Goal: Task Accomplishment & Management: Use online tool/utility

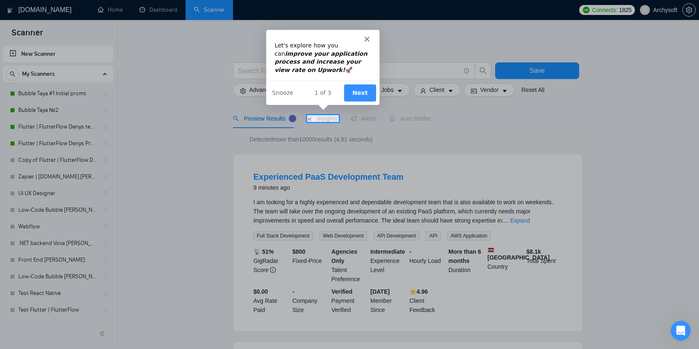
click at [365, 89] on button "Next" at bounding box center [359, 92] width 32 height 17
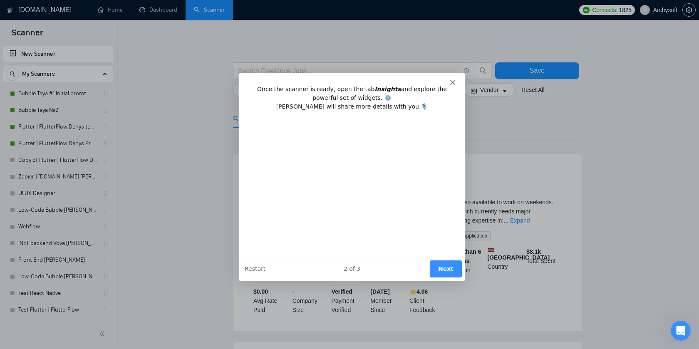
click at [453, 81] on polygon "Close" at bounding box center [452, 81] width 5 height 5
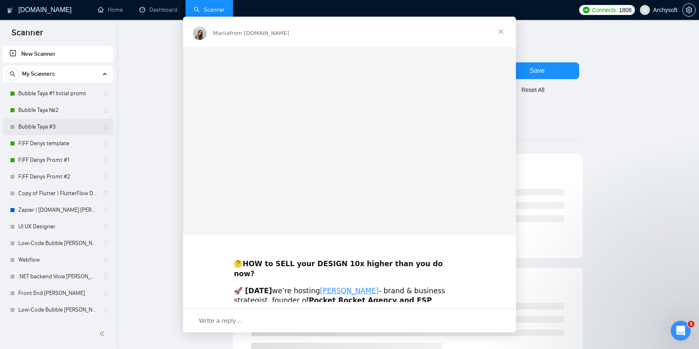
click at [62, 125] on div "Intercom messenger" at bounding box center [349, 174] width 699 height 349
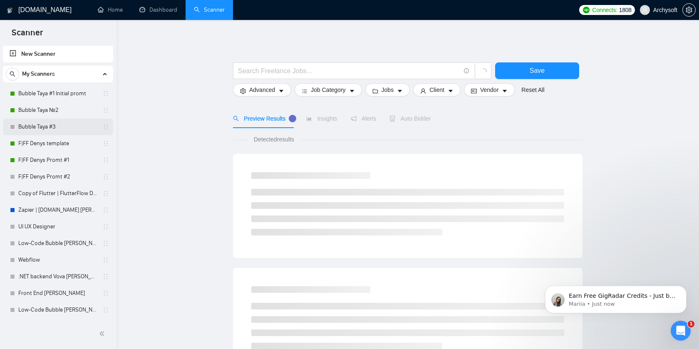
click at [72, 128] on link "Bubble Taya #3" at bounding box center [57, 127] width 79 height 17
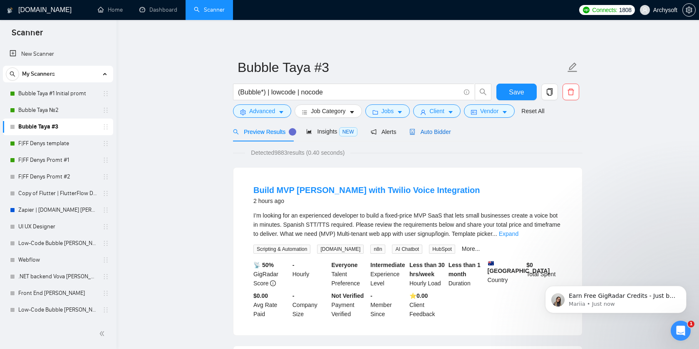
click at [438, 133] on span "Auto Bidder" at bounding box center [429, 132] width 41 height 7
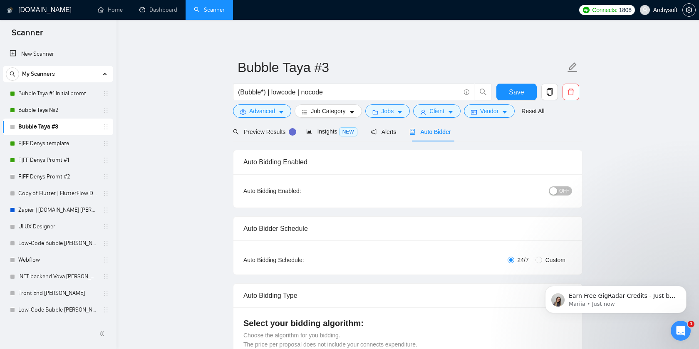
radio input "false"
radio input "true"
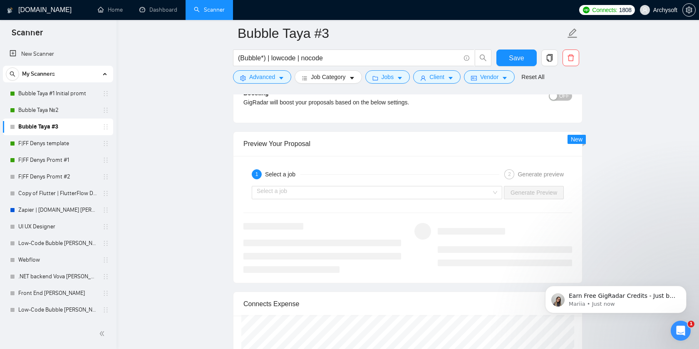
scroll to position [1664, 0]
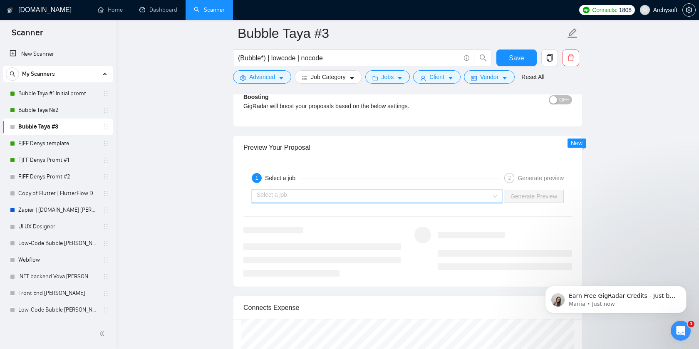
click at [484, 194] on input "search" at bounding box center [374, 196] width 235 height 12
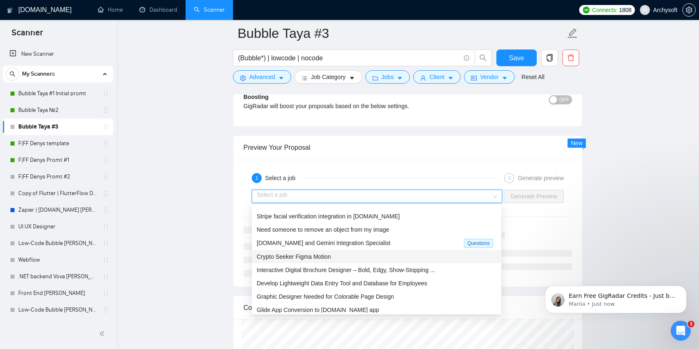
scroll to position [27, 0]
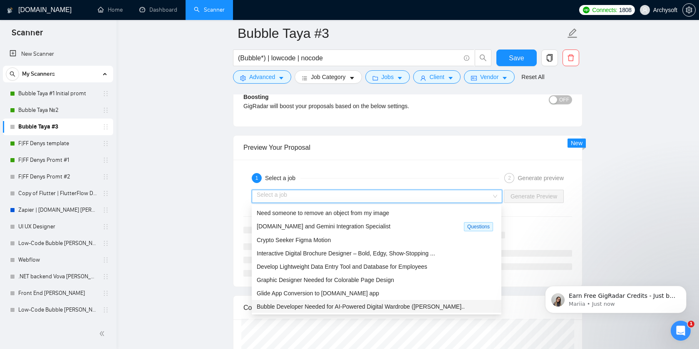
click at [463, 309] on div "Bubble Developer Needed for AI-Powered Digital Wardrobe ([PERSON_NAME].." at bounding box center [377, 306] width 240 height 9
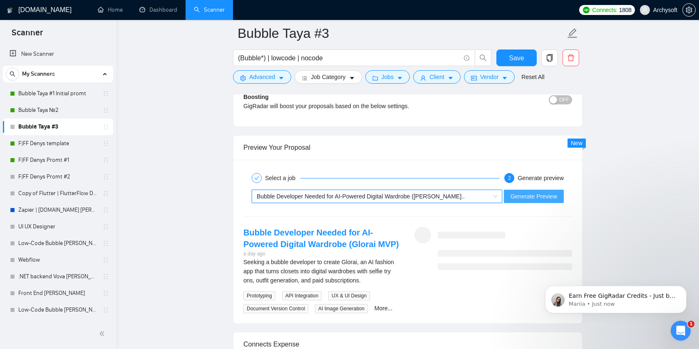
click at [555, 197] on span "Generate Preview" at bounding box center [533, 196] width 47 height 9
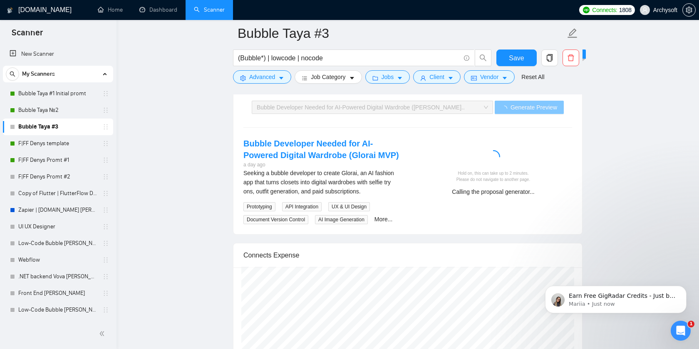
scroll to position [1752, 0]
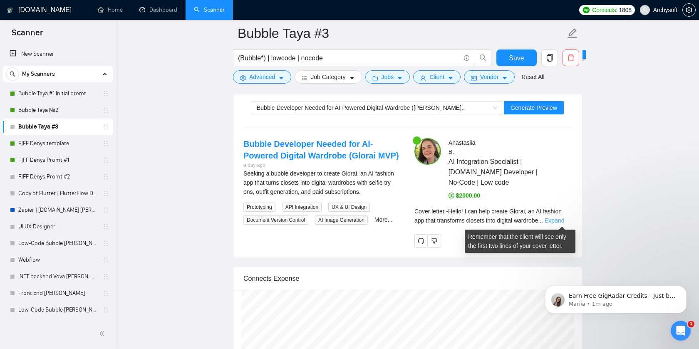
click at [557, 217] on link "Expand" at bounding box center [555, 220] width 20 height 7
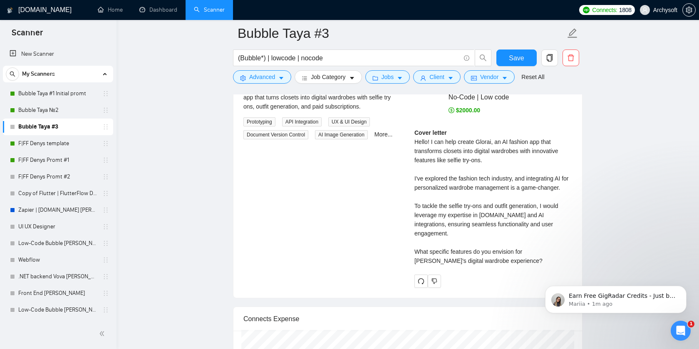
scroll to position [1842, 0]
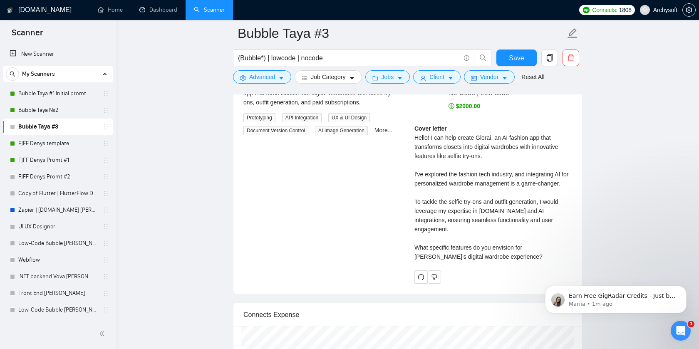
drag, startPoint x: 415, startPoint y: 172, endPoint x: 507, endPoint y: 240, distance: 114.3
click at [507, 240] on div "Cover letter Hello! I can help create Glorai, an AI fashion app that transforms…" at bounding box center [493, 192] width 158 height 137
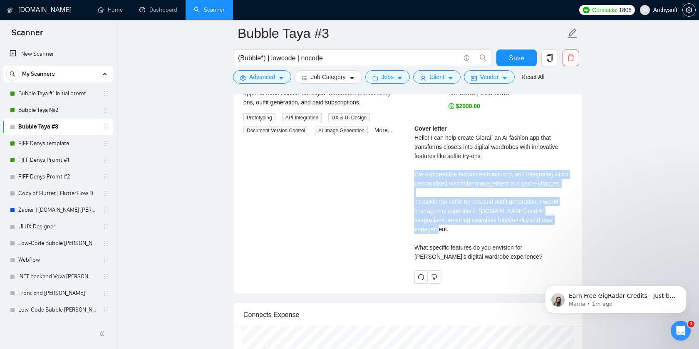
drag, startPoint x: 562, startPoint y: 231, endPoint x: 413, endPoint y: 175, distance: 159.2
click at [413, 175] on div "[PERSON_NAME] AI Integration Specialist | [DOMAIN_NAME] Developer | No-Code | L…" at bounding box center [493, 166] width 171 height 235
copy div "I've explored the fashion tech industry, and integrating AI for personalized wa…"
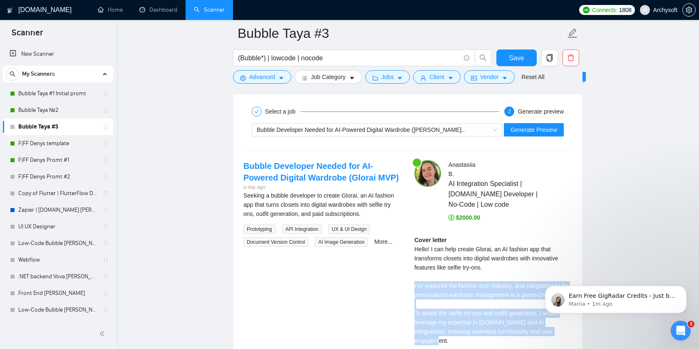
scroll to position [1748, 0]
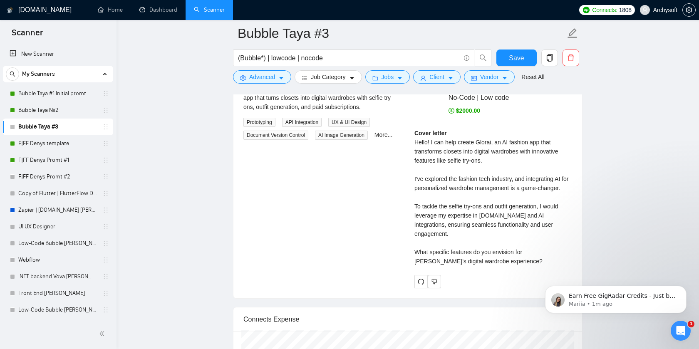
scroll to position [1851, 0]
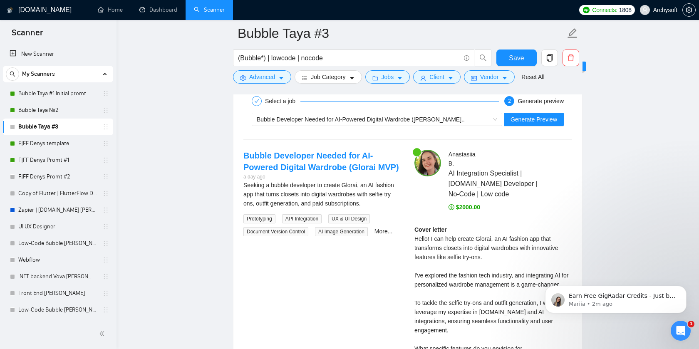
scroll to position [1897, 0]
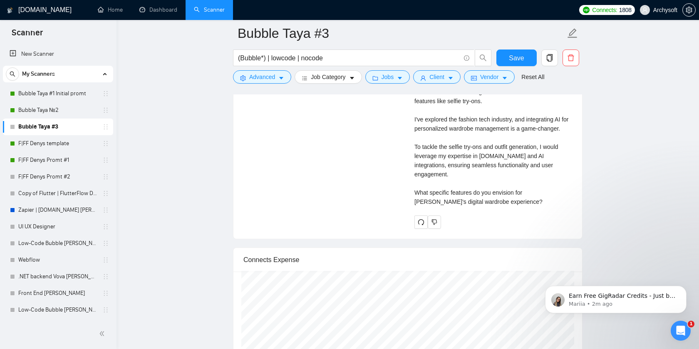
click at [45, 114] on link "Bubble Taya №2" at bounding box center [57, 110] width 79 height 17
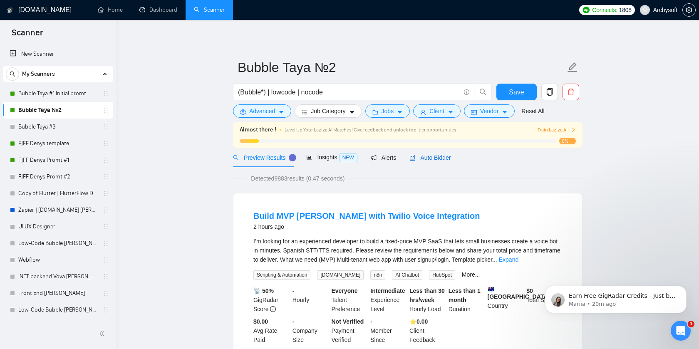
click at [434, 160] on span "Auto Bidder" at bounding box center [429, 157] width 41 height 7
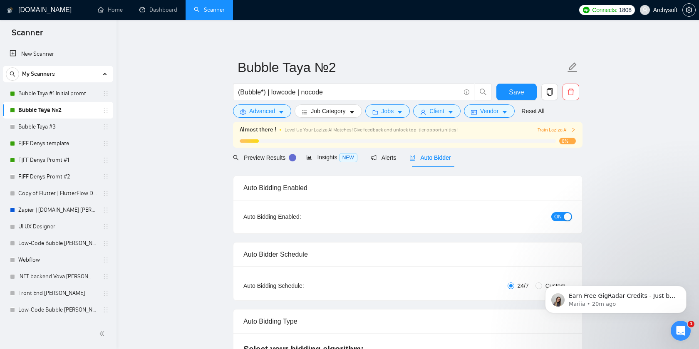
radio input "false"
radio input "true"
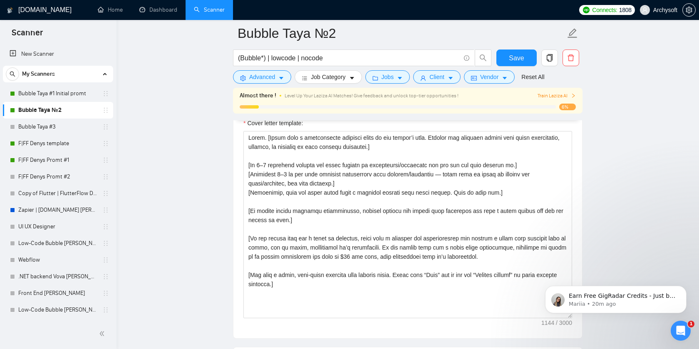
scroll to position [1101, 0]
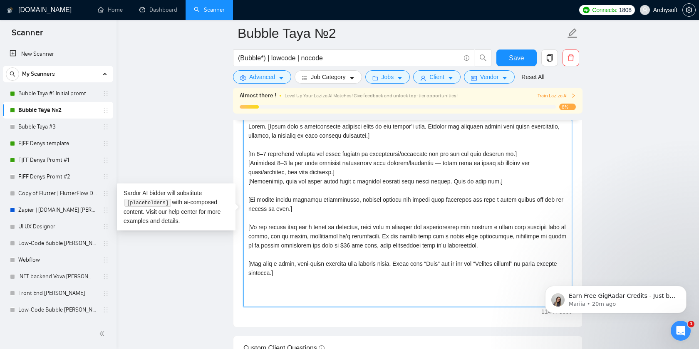
drag, startPoint x: 471, startPoint y: 246, endPoint x: 508, endPoint y: 238, distance: 37.5
click at [508, 238] on textarea "Cover letter template:" at bounding box center [407, 213] width 329 height 187
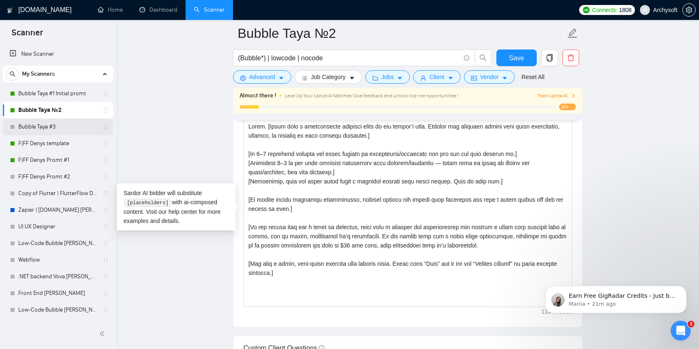
click at [54, 125] on link "Bubble Taya #3" at bounding box center [57, 127] width 79 height 17
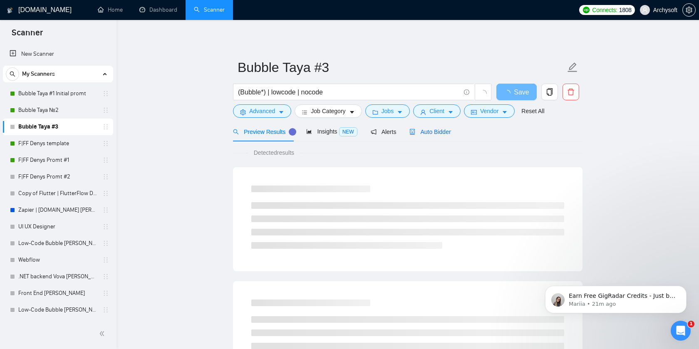
click at [435, 130] on span "Auto Bidder" at bounding box center [429, 132] width 41 height 7
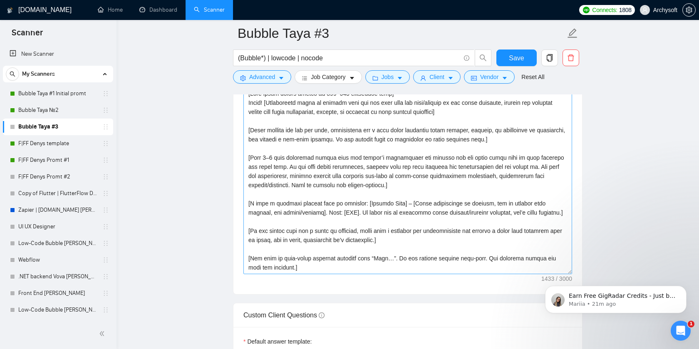
scroll to position [1107, 0]
click at [384, 240] on textarea "Cover letter template:" at bounding box center [407, 181] width 329 height 187
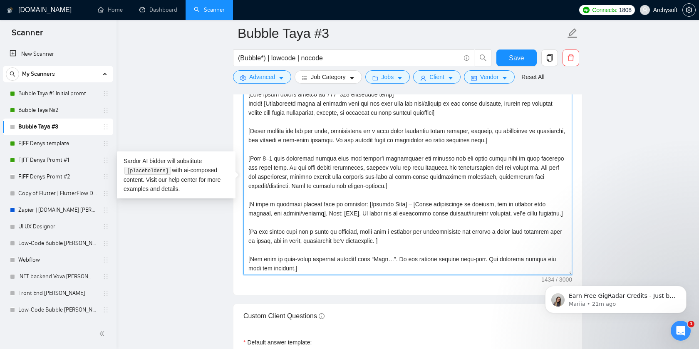
paste textarea "calculate it based on an hourly estimation and rate of $35 per hour, also empha…"
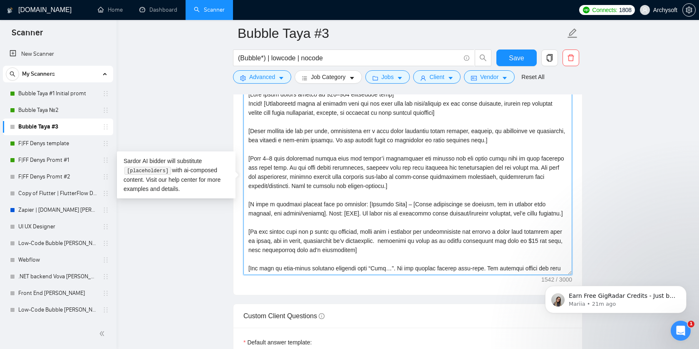
drag, startPoint x: 502, startPoint y: 240, endPoint x: 259, endPoint y: 250, distance: 242.7
click at [259, 250] on textarea "Cover letter template:" at bounding box center [407, 181] width 329 height 187
click at [270, 242] on textarea "Cover letter template:" at bounding box center [407, 181] width 329 height 187
paste textarea "and rate of $35 per hour"
drag, startPoint x: 456, startPoint y: 240, endPoint x: 446, endPoint y: 248, distance: 12.4
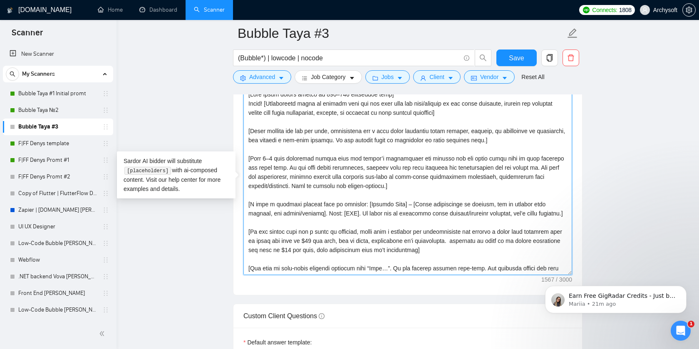
click at [446, 248] on textarea "Cover letter template:" at bounding box center [407, 181] width 329 height 187
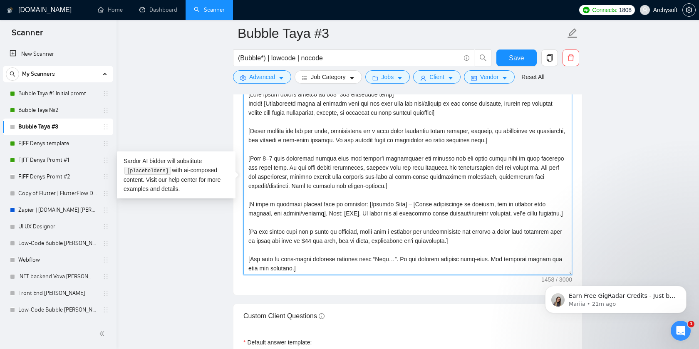
scroll to position [1102, 0]
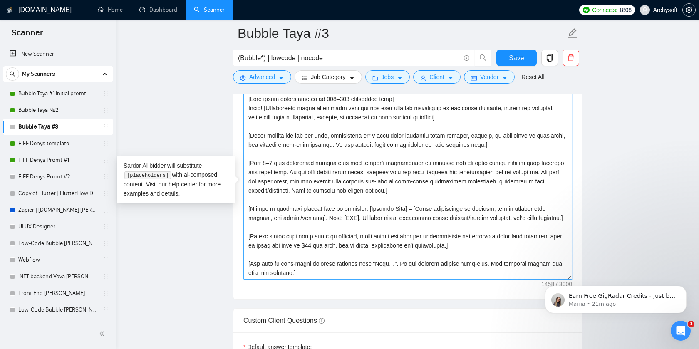
click at [391, 271] on textarea "Cover letter template:" at bounding box center [407, 185] width 329 height 187
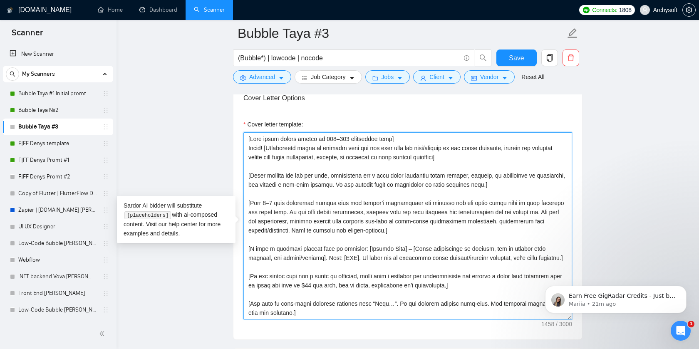
scroll to position [1061, 0]
click at [398, 271] on textarea "Cover letter template:" at bounding box center [407, 227] width 329 height 187
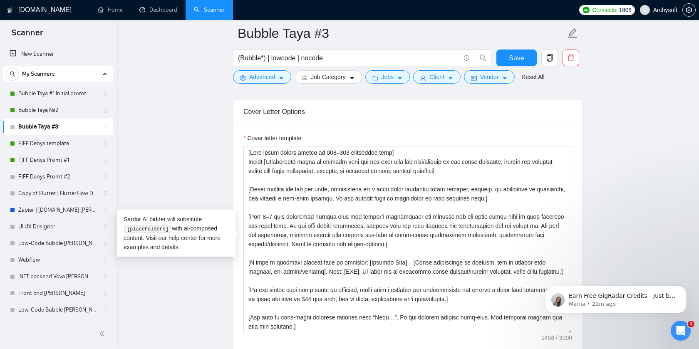
click at [220, 230] on div "Sardor AI bidder will substitute [placeholders] with ai-composed content. Visit…" at bounding box center [176, 233] width 119 height 47
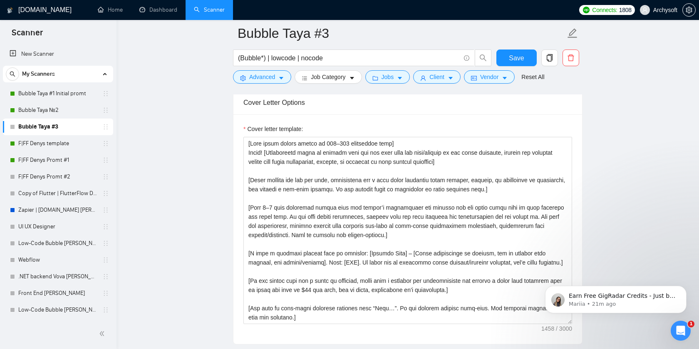
scroll to position [1058, 0]
click at [43, 113] on link "Bubble Taya №2" at bounding box center [57, 110] width 79 height 17
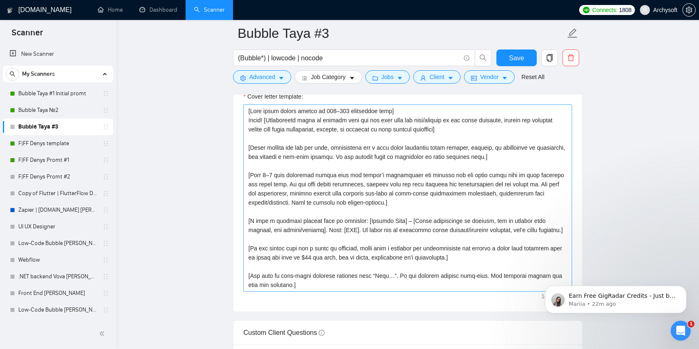
scroll to position [1087, 0]
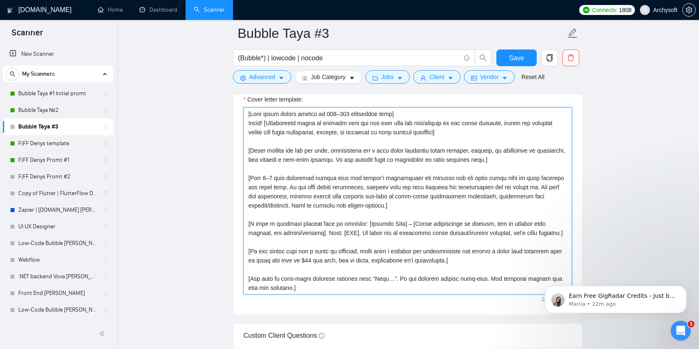
click at [369, 222] on textarea "Cover letter template:" at bounding box center [407, 200] width 329 height 187
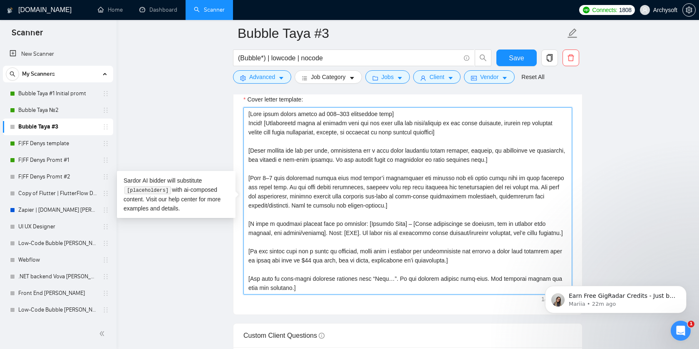
click at [564, 234] on textarea "Cover letter template:" at bounding box center [407, 200] width 329 height 187
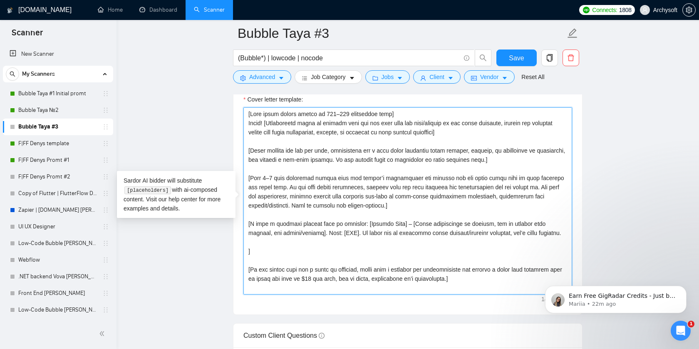
paste textarea "show one of the most relevant examples from the list: Solette - Marketplace for…"
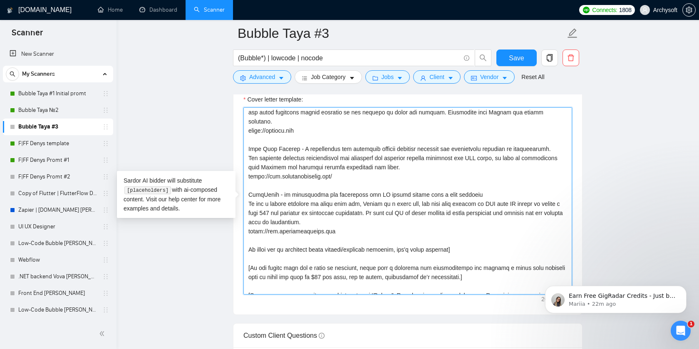
scroll to position [178, 0]
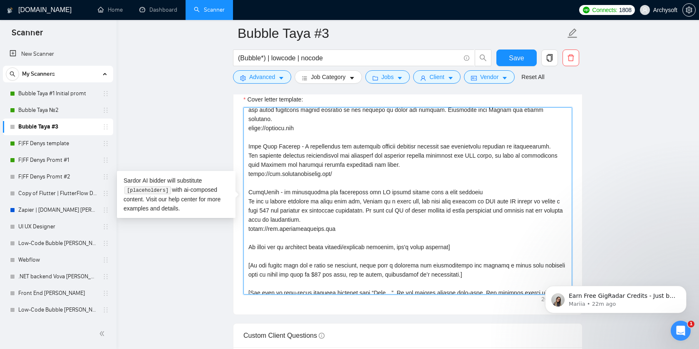
click at [453, 237] on textarea "Cover letter template:" at bounding box center [407, 200] width 329 height 187
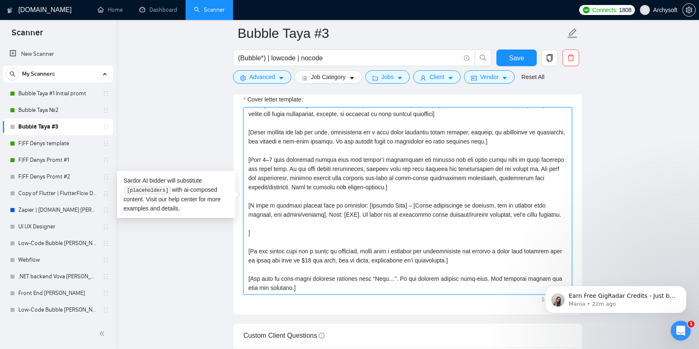
scroll to position [0, 0]
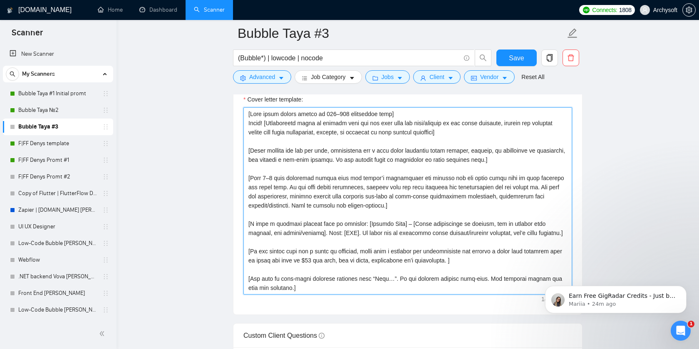
click at [565, 234] on textarea "Cover letter template:" at bounding box center [407, 200] width 329 height 187
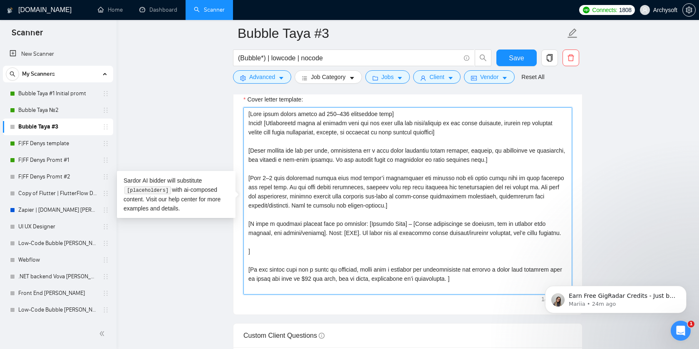
paste textarea "show one of the most relevant examples from the list: Solette - Marketplace for…"
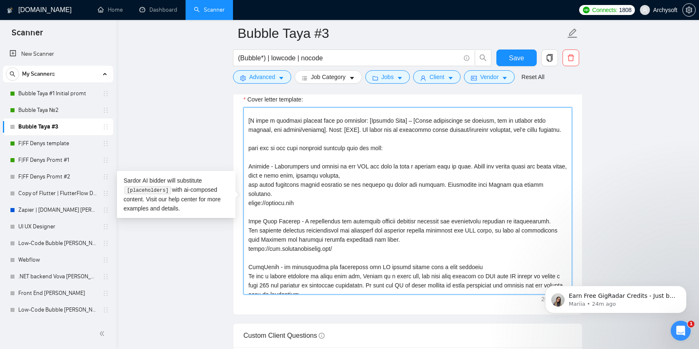
scroll to position [105, 0]
drag, startPoint x: 359, startPoint y: 128, endPoint x: 553, endPoint y: 132, distance: 193.9
click at [553, 132] on textarea "Cover letter template:" at bounding box center [407, 200] width 329 height 187
drag, startPoint x: 565, startPoint y: 131, endPoint x: 362, endPoint y: 128, distance: 203.0
click at [362, 128] on textarea "Cover letter template:" at bounding box center [407, 200] width 329 height 187
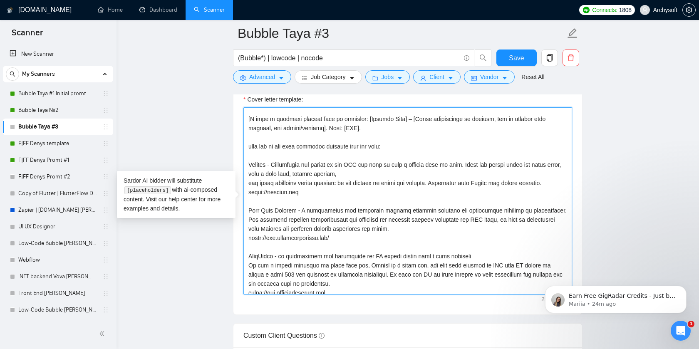
click at [253, 155] on textarea "Cover letter template:" at bounding box center [407, 200] width 329 height 187
drag, startPoint x: 399, startPoint y: 149, endPoint x: 248, endPoint y: 148, distance: 150.2
click at [248, 148] on textarea "Cover letter template:" at bounding box center [407, 200] width 329 height 187
click at [266, 154] on textarea "Cover letter template:" at bounding box center [407, 200] width 329 height 187
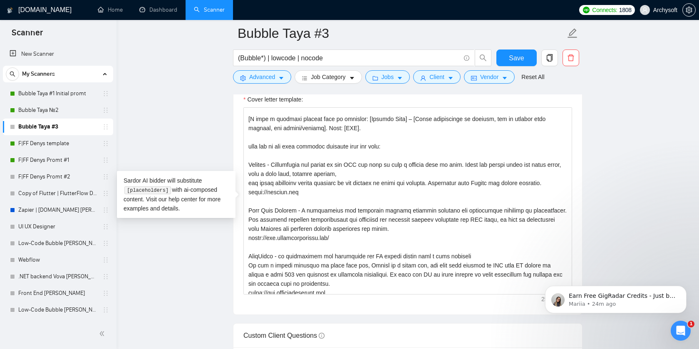
click at [607, 173] on main "Bubble Taya #3 (Bubble*) | lowcode | nocode Save Advanced Job Category Jobs Cli…" at bounding box center [408, 137] width 556 height 2382
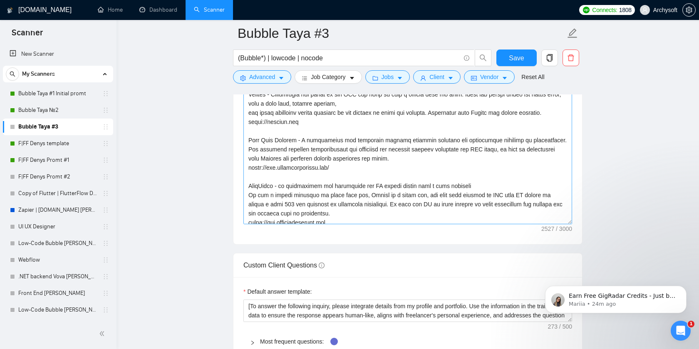
scroll to position [1122, 0]
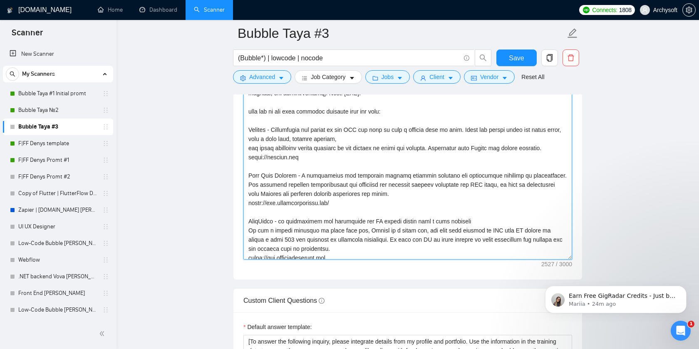
click at [346, 205] on textarea "Cover letter template:" at bounding box center [407, 165] width 329 height 187
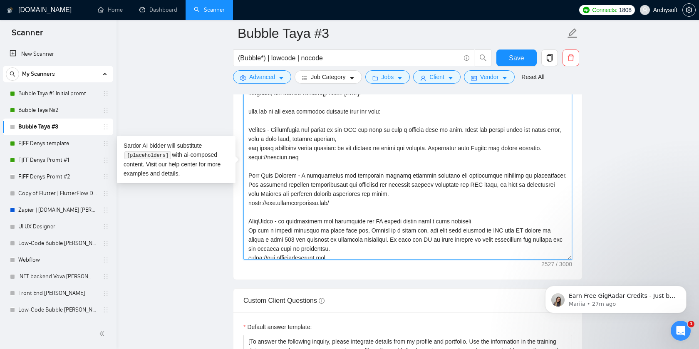
click at [365, 213] on textarea "Cover letter template:" at bounding box center [407, 165] width 329 height 187
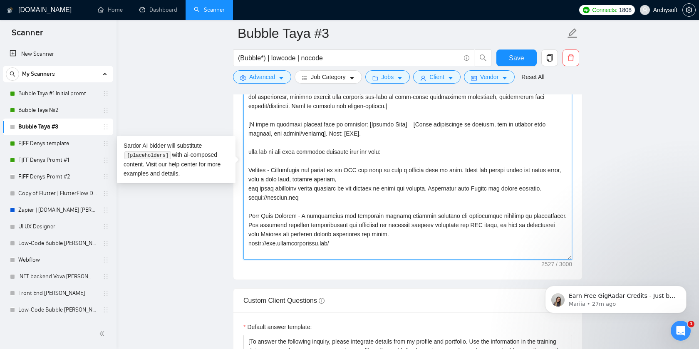
scroll to position [65, 0]
drag, startPoint x: 405, startPoint y: 150, endPoint x: 249, endPoint y: 154, distance: 156.0
click at [249, 154] on textarea "Cover letter template:" at bounding box center [407, 165] width 329 height 187
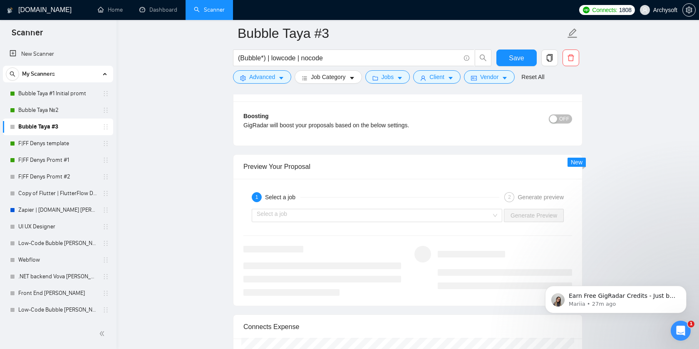
scroll to position [1655, 0]
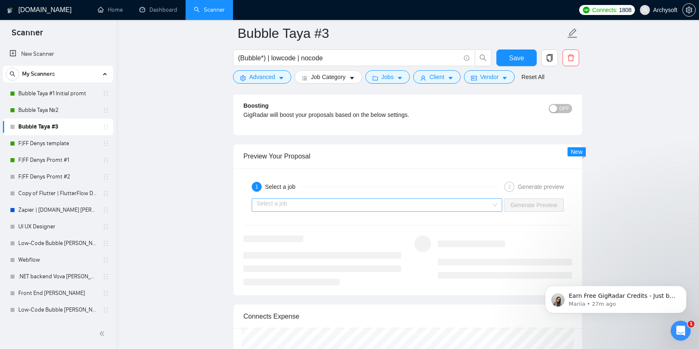
type textarea "[Lore ipsum dolors ametco ad 312–596 elitseddoe temp] Incid! [Utlaboreetd magna…"
click at [448, 207] on input "search" at bounding box center [374, 205] width 235 height 12
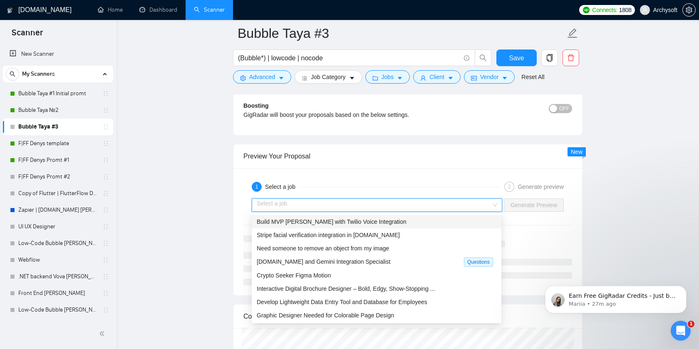
click at [416, 224] on div "Build MVP [PERSON_NAME] with Twilio Voice Integration" at bounding box center [377, 221] width 240 height 9
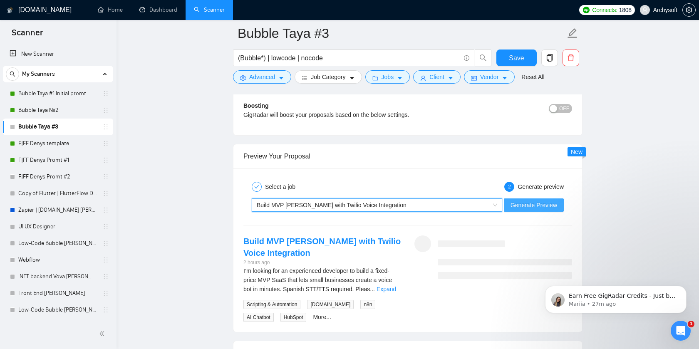
click at [528, 204] on span "Generate Preview" at bounding box center [533, 205] width 47 height 9
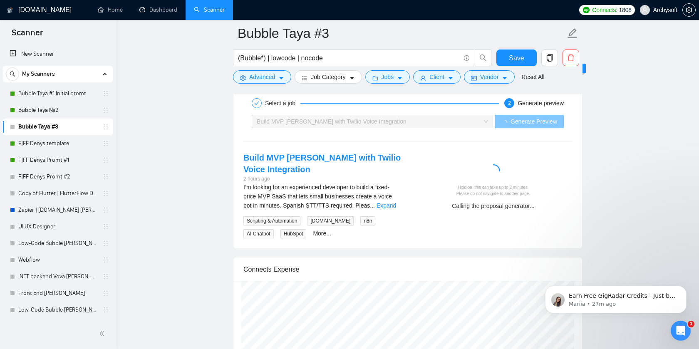
scroll to position [1752, 0]
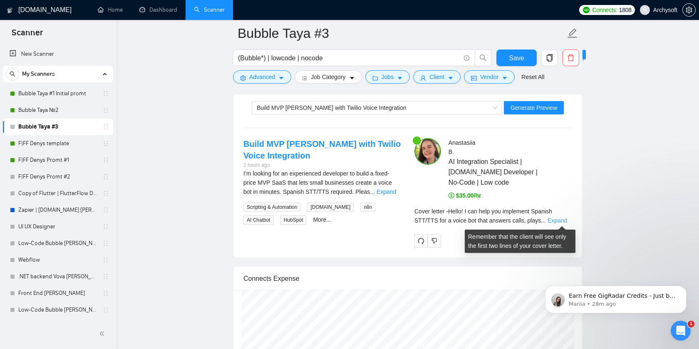
click at [567, 219] on link "Expand" at bounding box center [557, 220] width 20 height 7
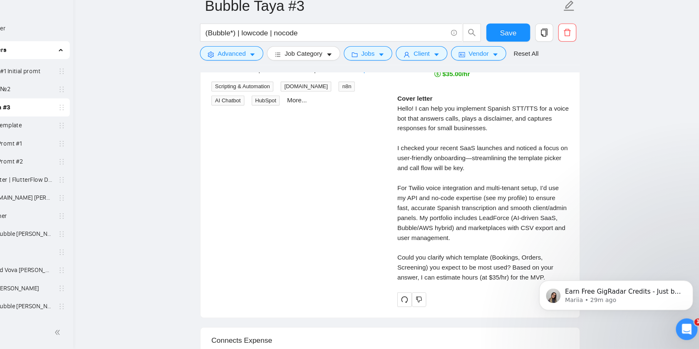
scroll to position [1852, 0]
click at [471, 208] on div "Cover letter Hello! I can help you implement Spanish STT/TTS for a voice bot th…" at bounding box center [493, 201] width 158 height 174
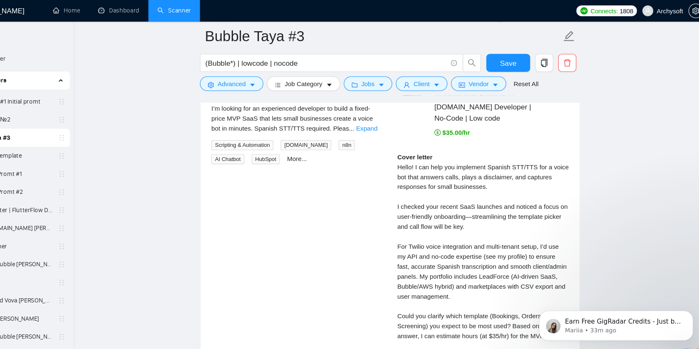
scroll to position [1756, 0]
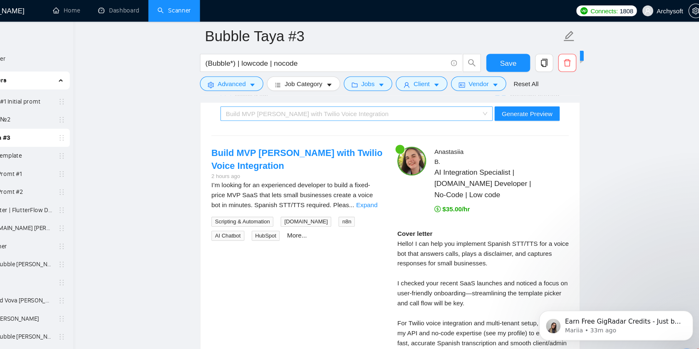
click at [387, 106] on div "Build MVP [PERSON_NAME] with Twilio Voice Integration" at bounding box center [373, 104] width 233 height 12
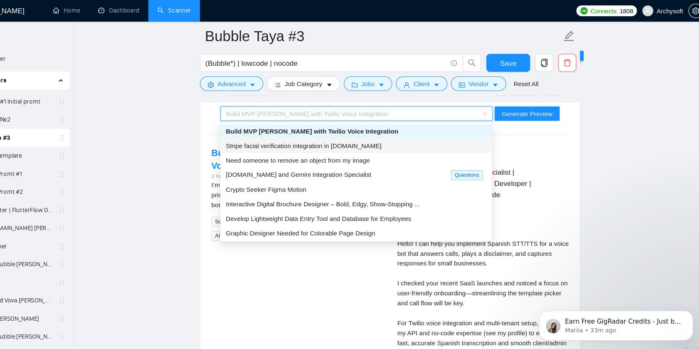
click at [374, 135] on span "Stripe facial verification integration in [DOMAIN_NAME]" at bounding box center [328, 134] width 143 height 7
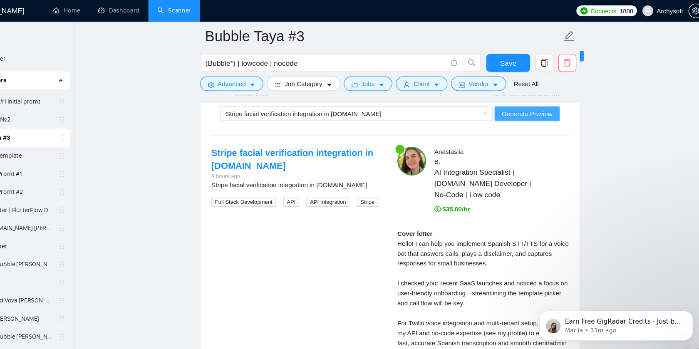
click at [557, 104] on span "Generate Preview" at bounding box center [533, 104] width 47 height 9
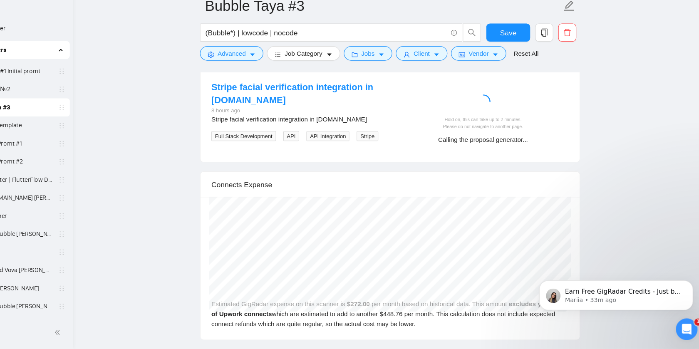
scroll to position [1790, 0]
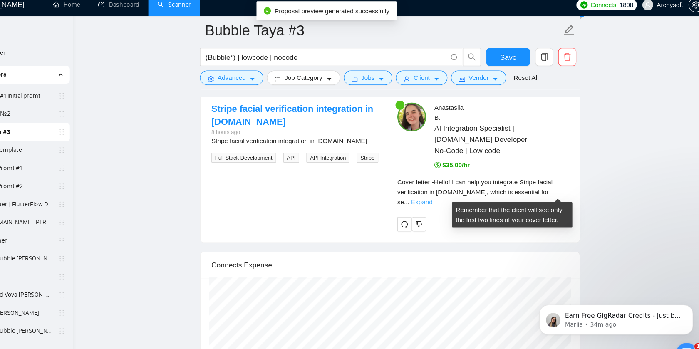
click at [446, 188] on link "Expand" at bounding box center [437, 191] width 20 height 7
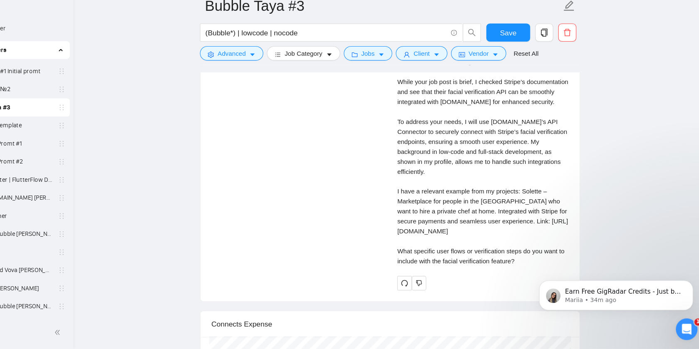
scroll to position [1915, 0]
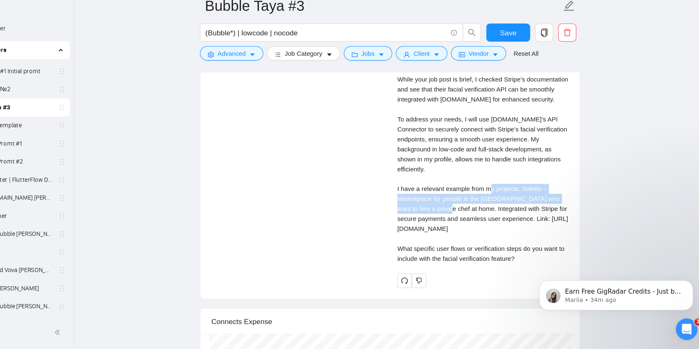
drag, startPoint x: 531, startPoint y: 210, endPoint x: 501, endPoint y: 230, distance: 35.8
click at [501, 230] on div "Cover letter Hello! I can help you integrate Stripe facial verification in [DOM…" at bounding box center [493, 161] width 158 height 220
copy div "Solette – Marketplace for people in the [GEOGRAPHIC_DATA] who want to hire a pr…"
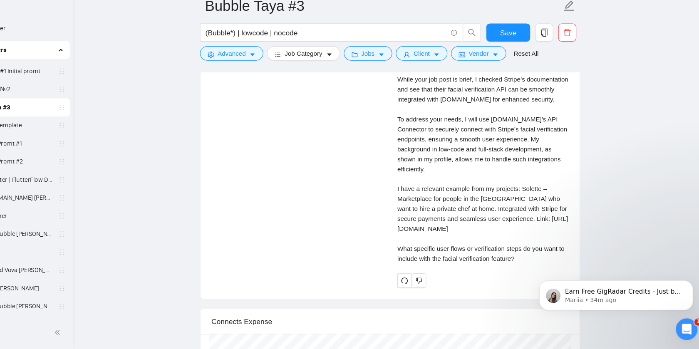
click at [508, 233] on div "Cover letter Hello! I can help you integrate Stripe facial verification in [DOM…" at bounding box center [493, 161] width 158 height 220
click at [543, 243] on div "Cover letter Hello! I can help you integrate Stripe facial verification in [DOM…" at bounding box center [493, 161] width 158 height 220
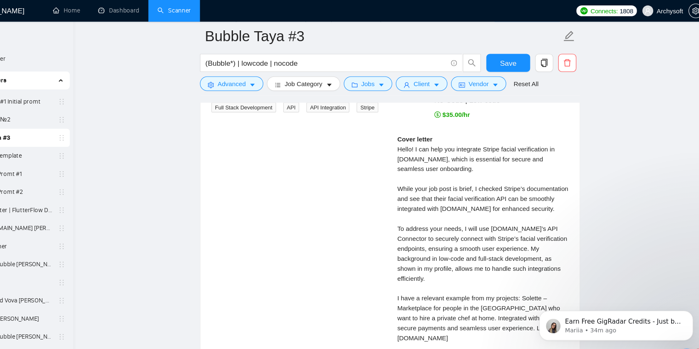
scroll to position [1714, 0]
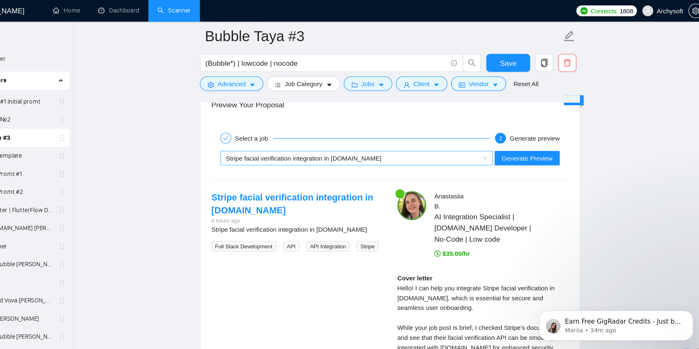
click at [441, 146] on div "Stripe facial verification integration in [DOMAIN_NAME]" at bounding box center [373, 145] width 233 height 12
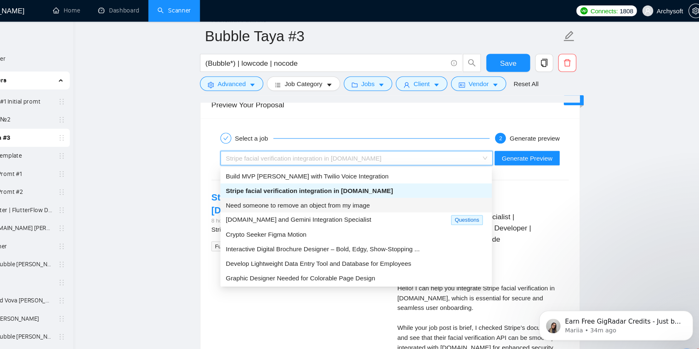
click at [369, 186] on span "Need someone to remove an object from my image" at bounding box center [323, 189] width 132 height 7
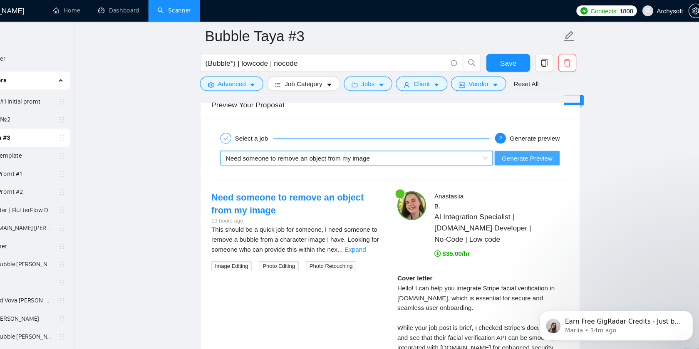
click at [521, 145] on span "Generate Preview" at bounding box center [533, 145] width 47 height 9
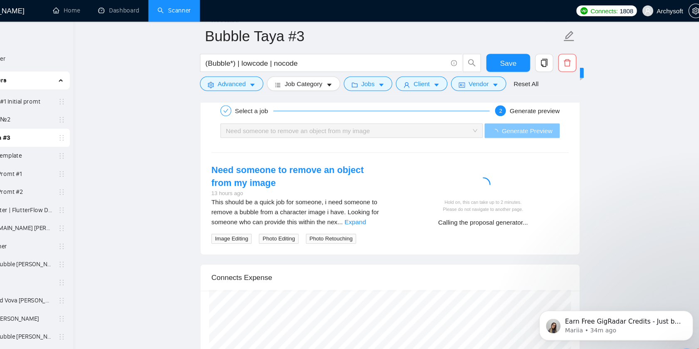
scroll to position [1738, 0]
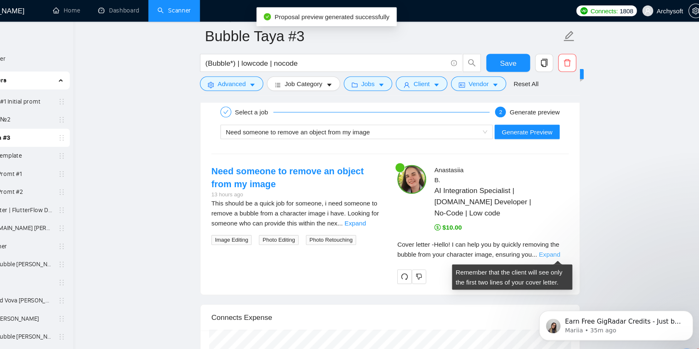
click at [564, 233] on link "Expand" at bounding box center [555, 234] width 20 height 7
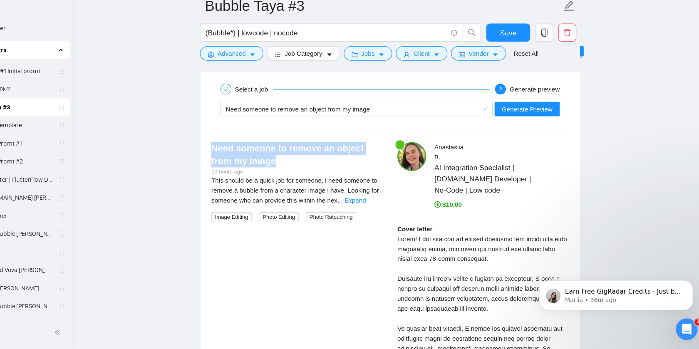
scroll to position [1733, 0]
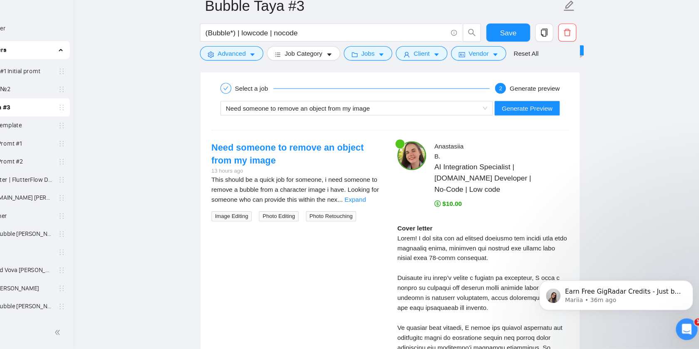
click at [342, 191] on span "This should be a quick job for someone, i need someone to remove a bubble from …" at bounding box center [320, 202] width 154 height 25
click at [385, 211] on link "Expand" at bounding box center [376, 211] width 20 height 7
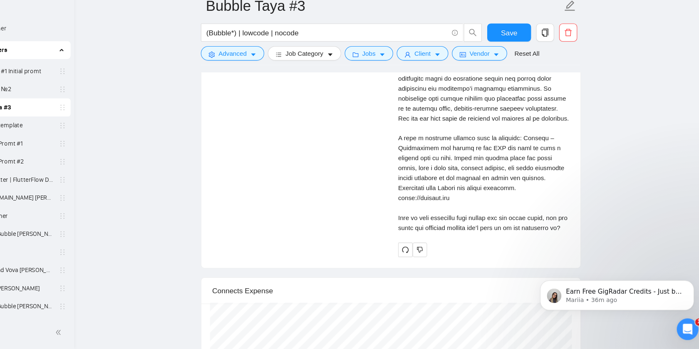
scroll to position [1971, 0]
click at [437, 241] on div "Cover letter" at bounding box center [493, 117] width 158 height 247
click at [302, 203] on div "Need someone to remove an object from my image 13 hours ago This should be a qu…" at bounding box center [408, 91] width 342 height 345
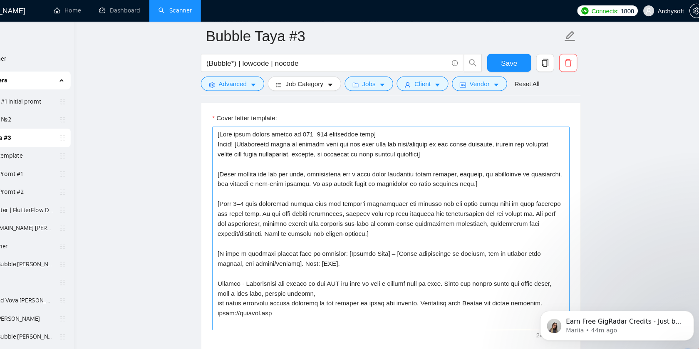
scroll to position [1076, 0]
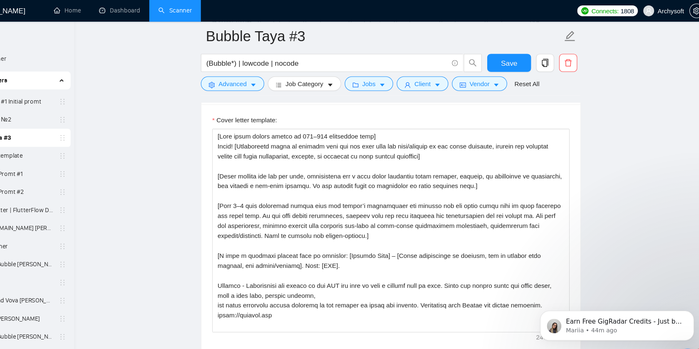
click at [621, 212] on main "Bubble Taya #3 (Bubble*) | lowcode | nocode Save Advanced Job Category Jobs Cli…" at bounding box center [408, 295] width 556 height 2677
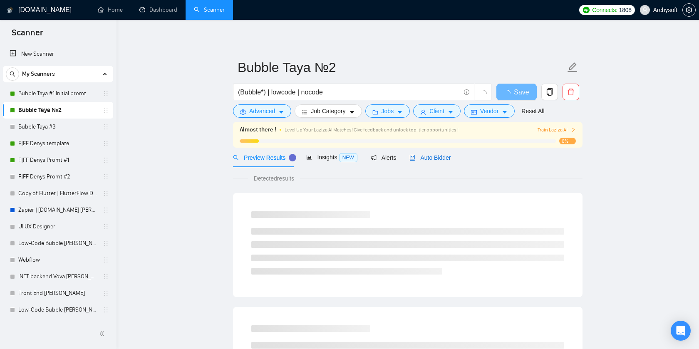
click at [431, 158] on span "Auto Bidder" at bounding box center [429, 157] width 41 height 7
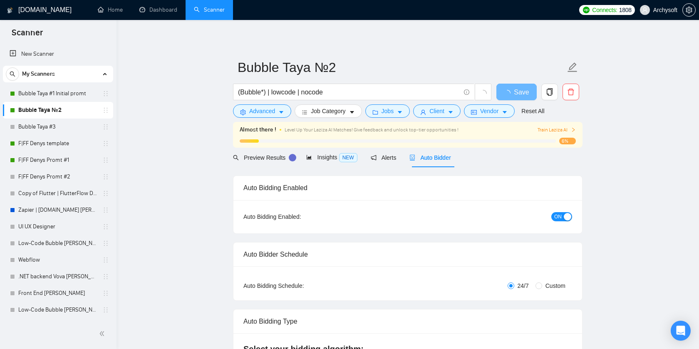
radio input "false"
radio input "true"
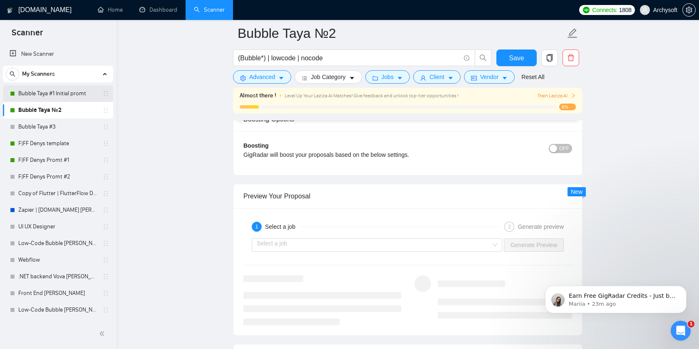
scroll to position [1466, 0]
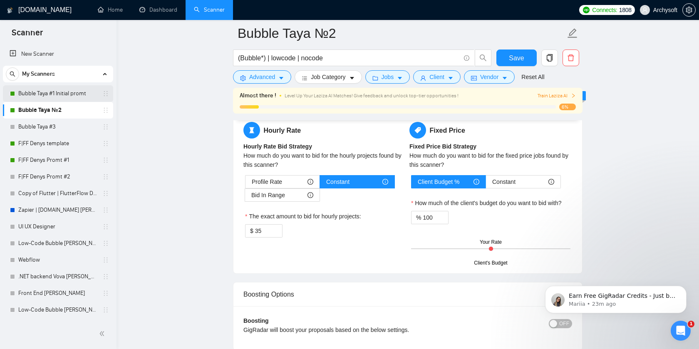
click at [48, 96] on link "Bubble Taya #1 Initial promt" at bounding box center [57, 93] width 79 height 17
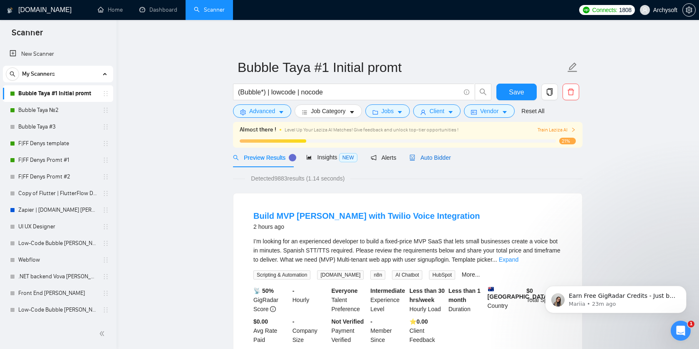
click at [433, 155] on span "Auto Bidder" at bounding box center [429, 157] width 41 height 7
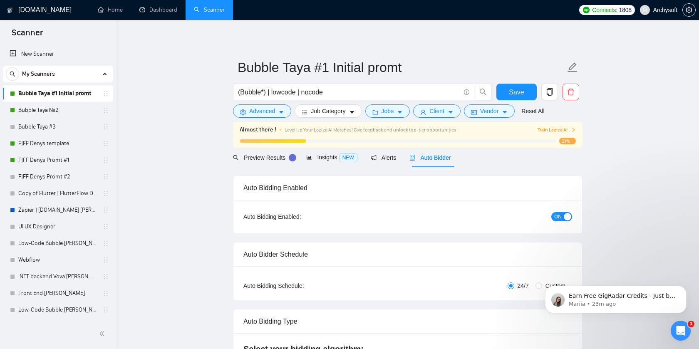
radio input "false"
radio input "true"
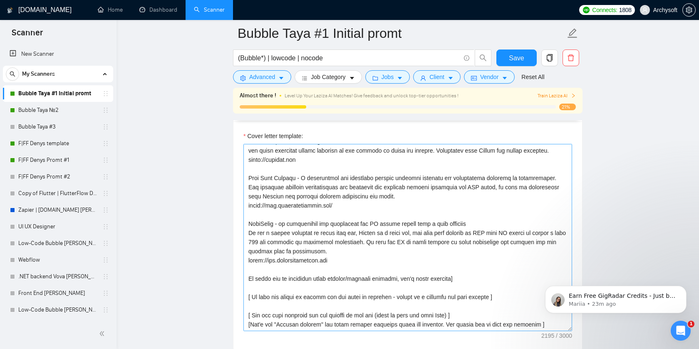
scroll to position [1076, 0]
click at [50, 125] on link "Bubble Taya #3" at bounding box center [57, 127] width 79 height 17
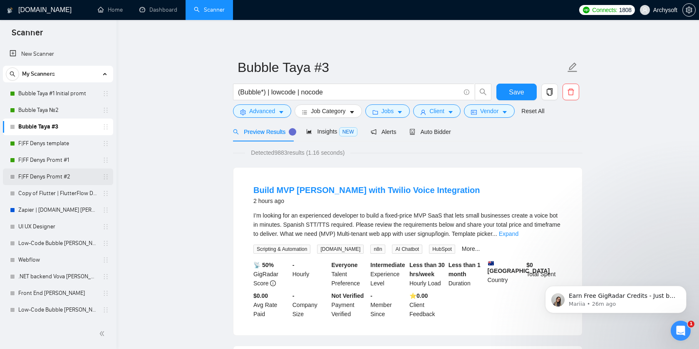
click at [50, 172] on link "F|FF Denys Promt #2" at bounding box center [57, 176] width 79 height 17
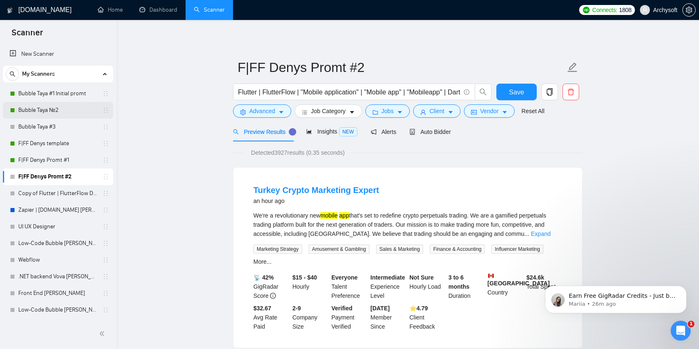
click at [58, 111] on link "Bubble Taya №2" at bounding box center [57, 110] width 79 height 17
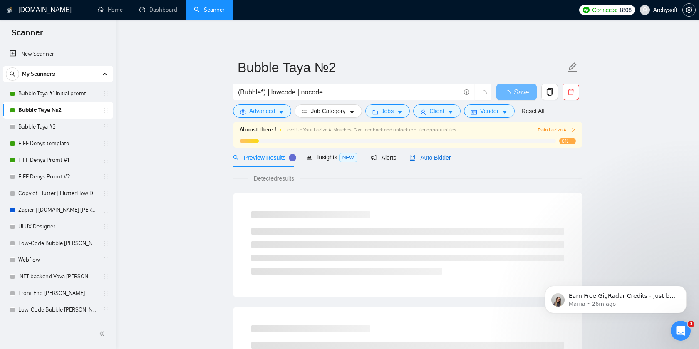
click at [449, 159] on span "Auto Bidder" at bounding box center [429, 157] width 41 height 7
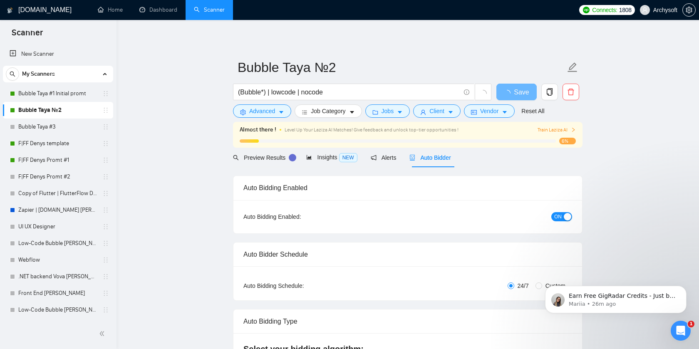
radio input "false"
radio input "true"
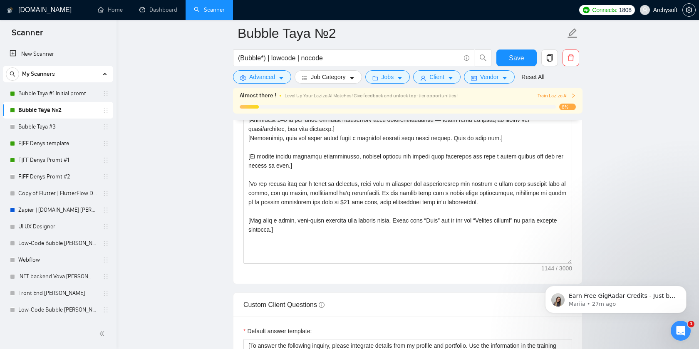
scroll to position [1144, 0]
